Goal: Check status: Check status

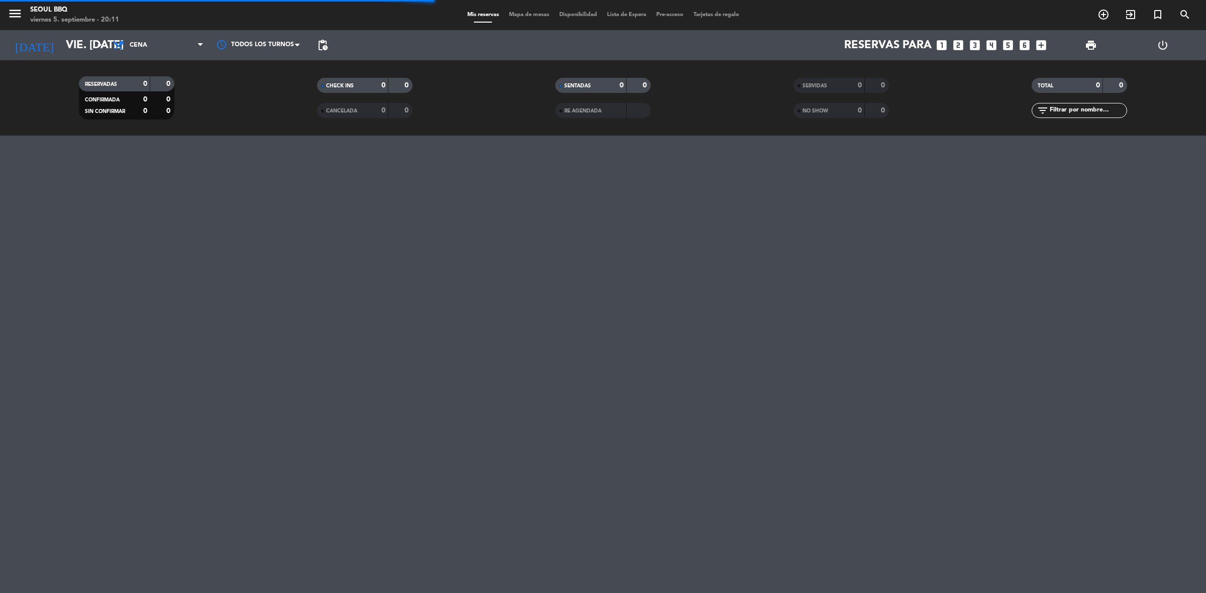
click at [242, 176] on div "menu Seoul bbq viernes 5. septiembre - 20:11 Mis reservas Mapa de mesas Disponi…" at bounding box center [603, 296] width 1206 height 593
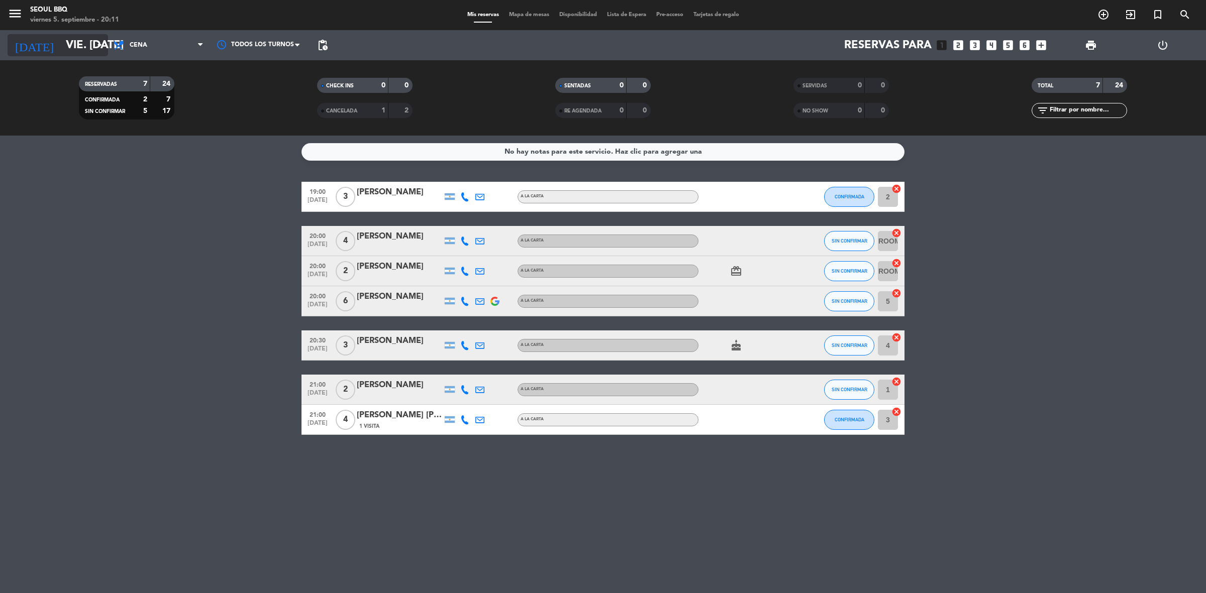
click at [86, 36] on input "vie. [DATE]" at bounding box center [131, 45] width 140 height 23
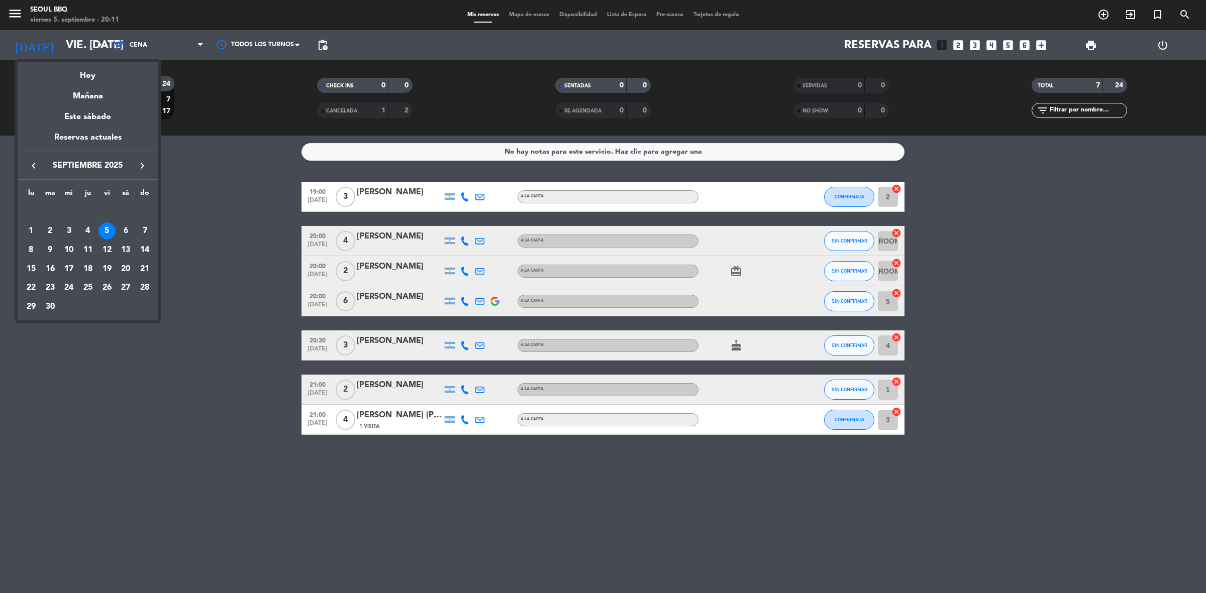
click at [94, 49] on div at bounding box center [603, 296] width 1206 height 593
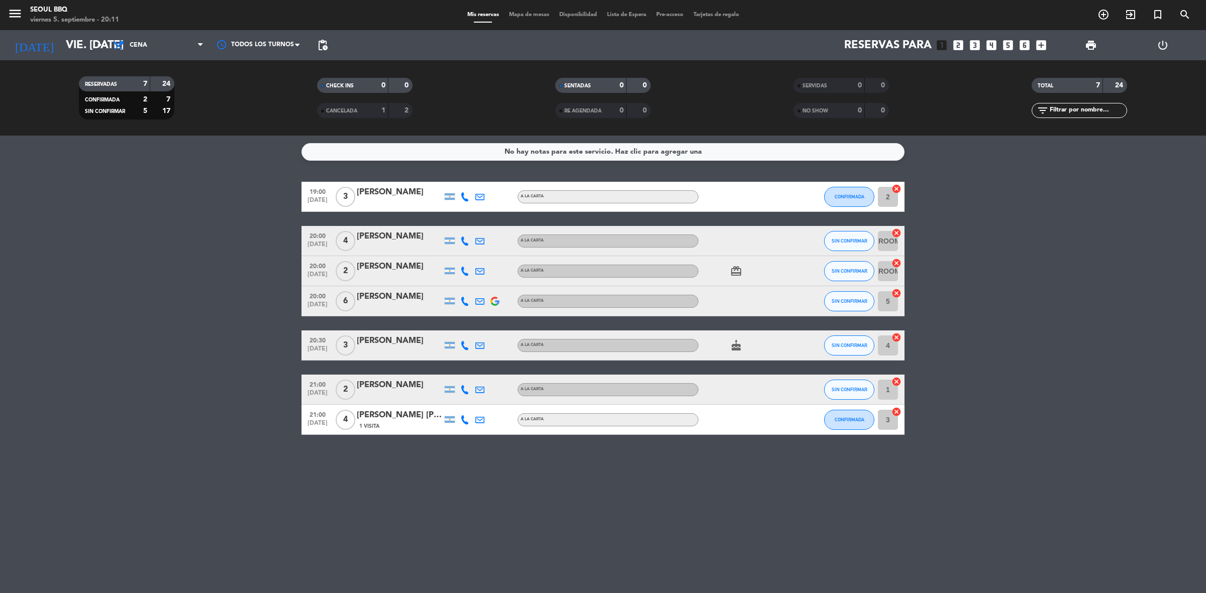
click at [94, 49] on icon "arrow_drop_down" at bounding box center [99, 45] width 12 height 12
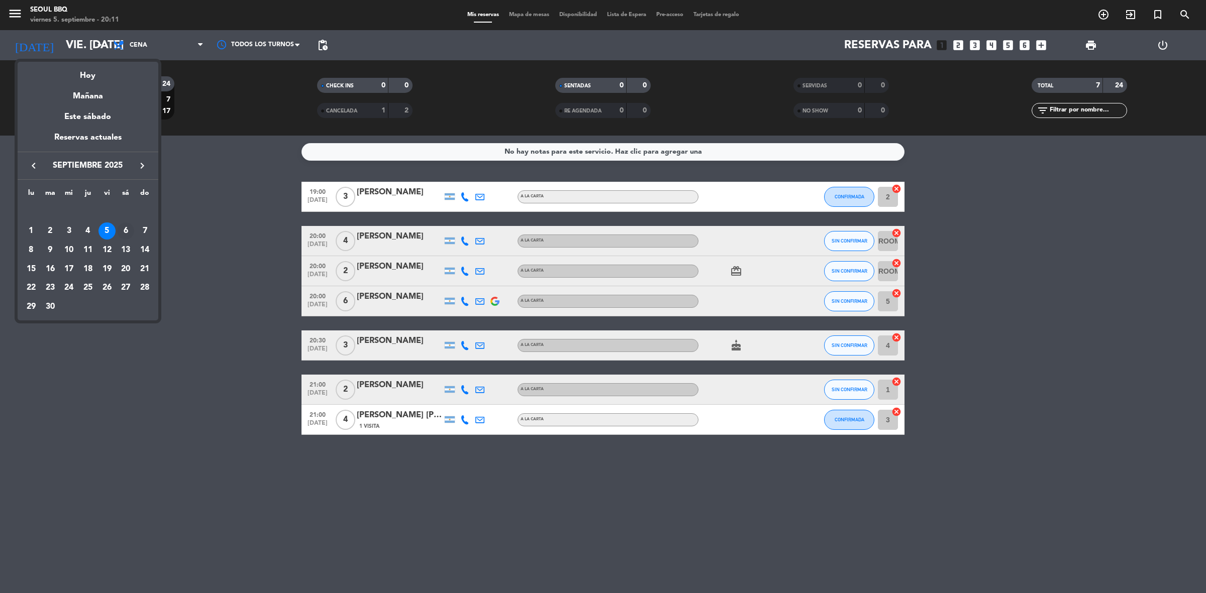
click at [127, 232] on div "6" at bounding box center [125, 231] width 17 height 17
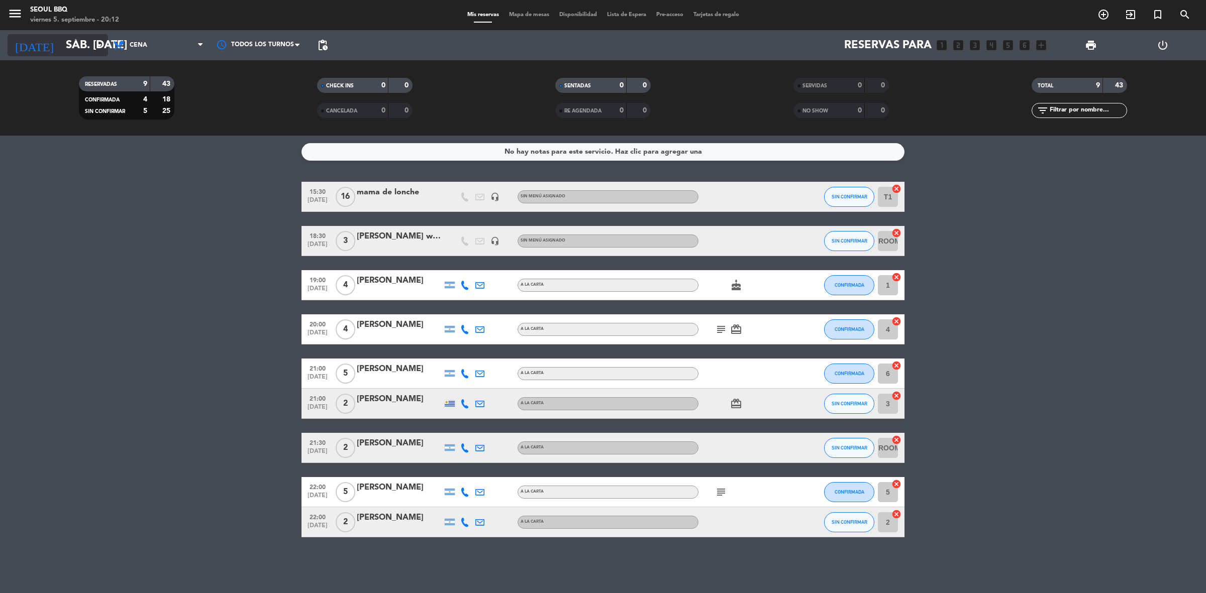
click at [63, 41] on input "sáb. [DATE]" at bounding box center [131, 45] width 140 height 23
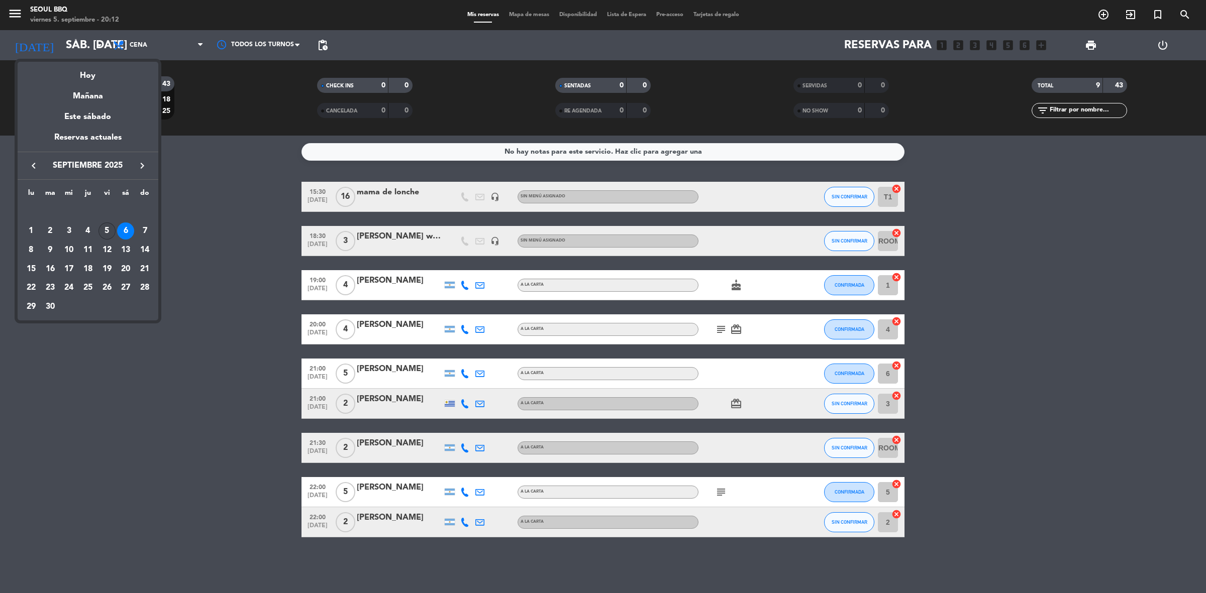
click at [102, 236] on div "5" at bounding box center [106, 231] width 17 height 17
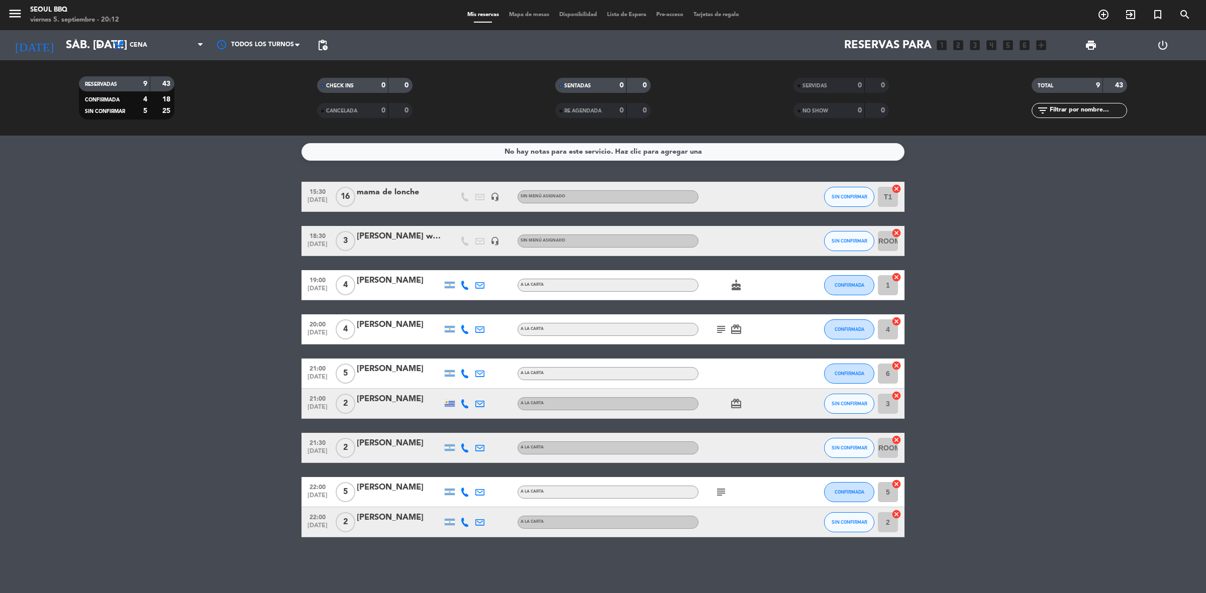
type input "vie. [DATE]"
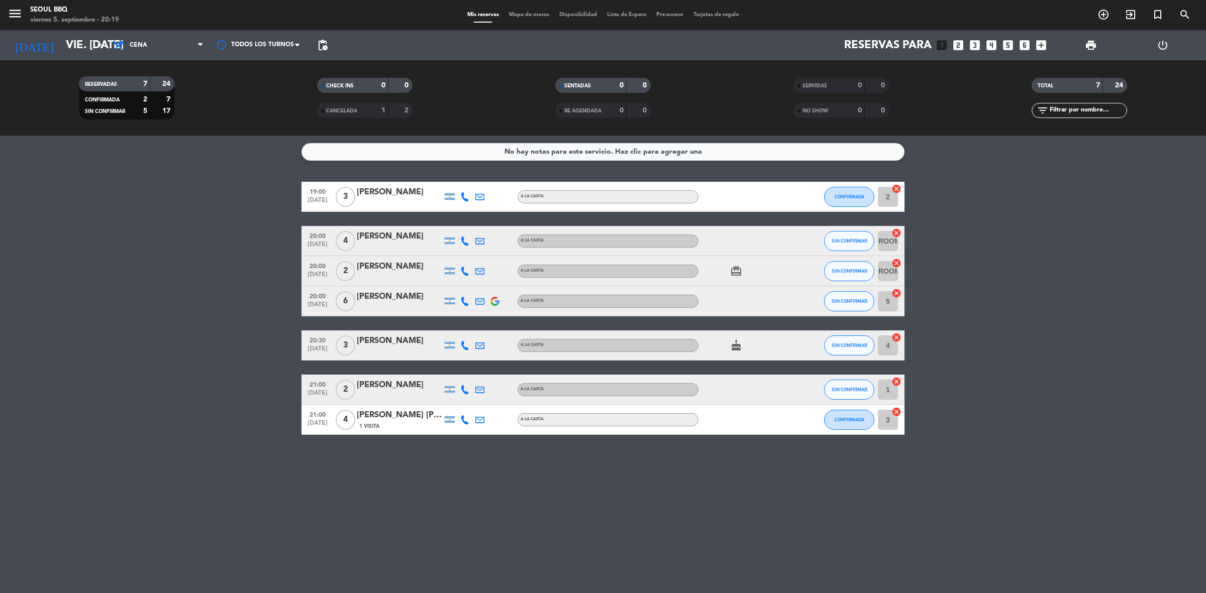
click at [333, 244] on bookings-row "19:00 [DATE] 3 [PERSON_NAME] A [PERSON_NAME] CONFIRMADA 2 cancel 20:00 [DATE] 4…" at bounding box center [603, 308] width 1206 height 253
drag, startPoint x: 407, startPoint y: 230, endPoint x: 420, endPoint y: 229, distance: 13.2
click at [411, 227] on div "20:00 [DATE] 4 [PERSON_NAME] SIN CONFIRMAR ROOM 2 cancel" at bounding box center [603, 241] width 603 height 30
click at [795, 417] on div at bounding box center [802, 420] width 27 height 30
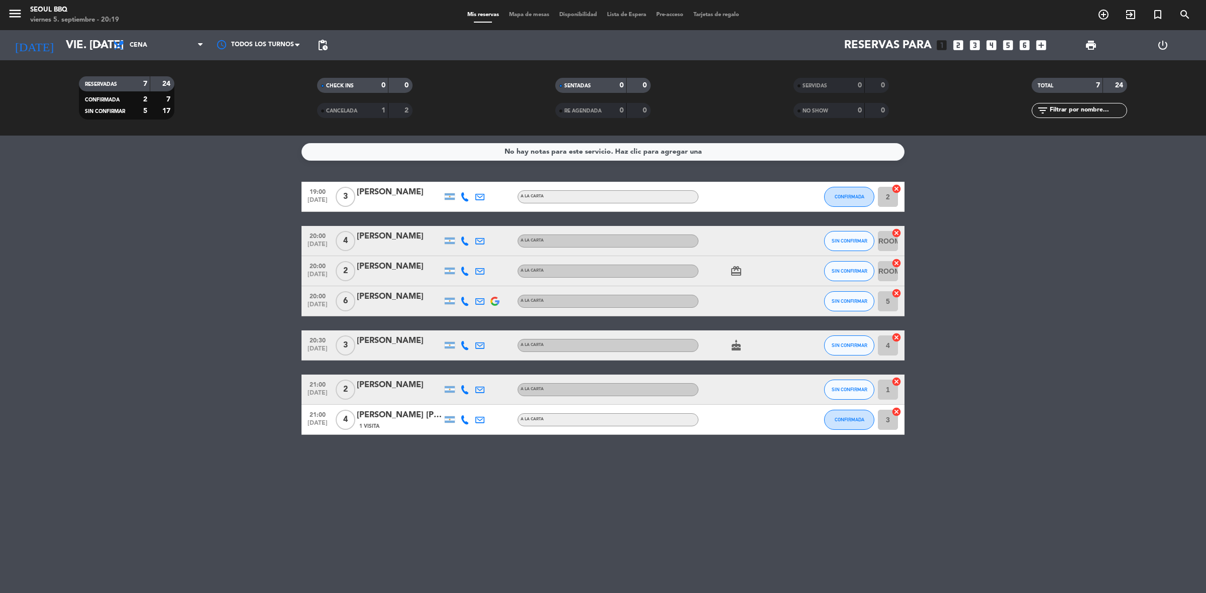
click at [948, 422] on bookings-row "19:00 [DATE] 3 [PERSON_NAME] A [PERSON_NAME] CONFIRMADA 2 cancel 20:00 [DATE] 4…" at bounding box center [603, 308] width 1206 height 253
click at [947, 420] on bookings-row "19:00 [DATE] 3 [PERSON_NAME] A [PERSON_NAME] CONFIRMADA 2 cancel 20:00 [DATE] 4…" at bounding box center [603, 308] width 1206 height 253
click at [194, 387] on bookings-row "19:00 [DATE] 3 [PERSON_NAME] A [PERSON_NAME] CONFIRMADA 2 cancel 20:00 [DATE] 4…" at bounding box center [603, 308] width 1206 height 253
click at [104, 44] on icon "arrow_drop_down" at bounding box center [99, 45] width 12 height 12
